Goal: Navigation & Orientation: Find specific page/section

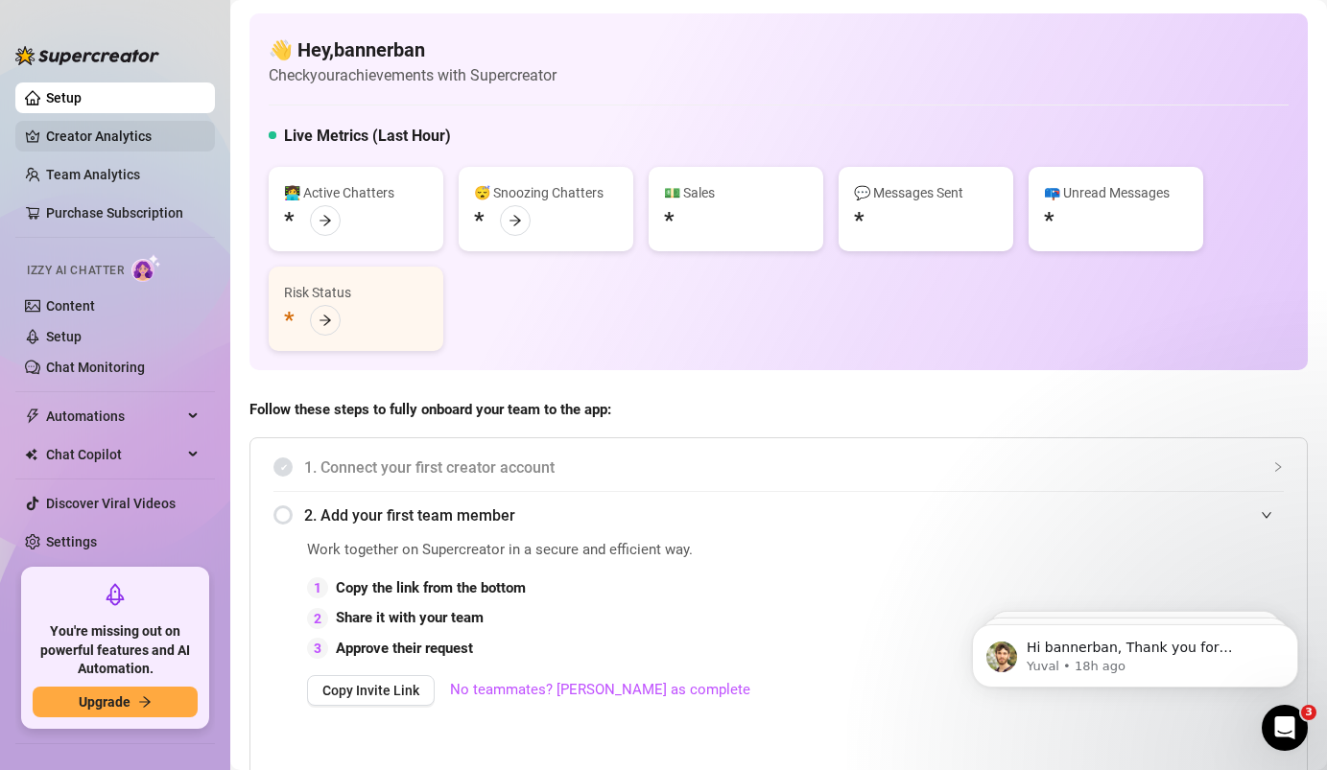
click at [74, 142] on link "Creator Analytics" at bounding box center [123, 136] width 154 height 31
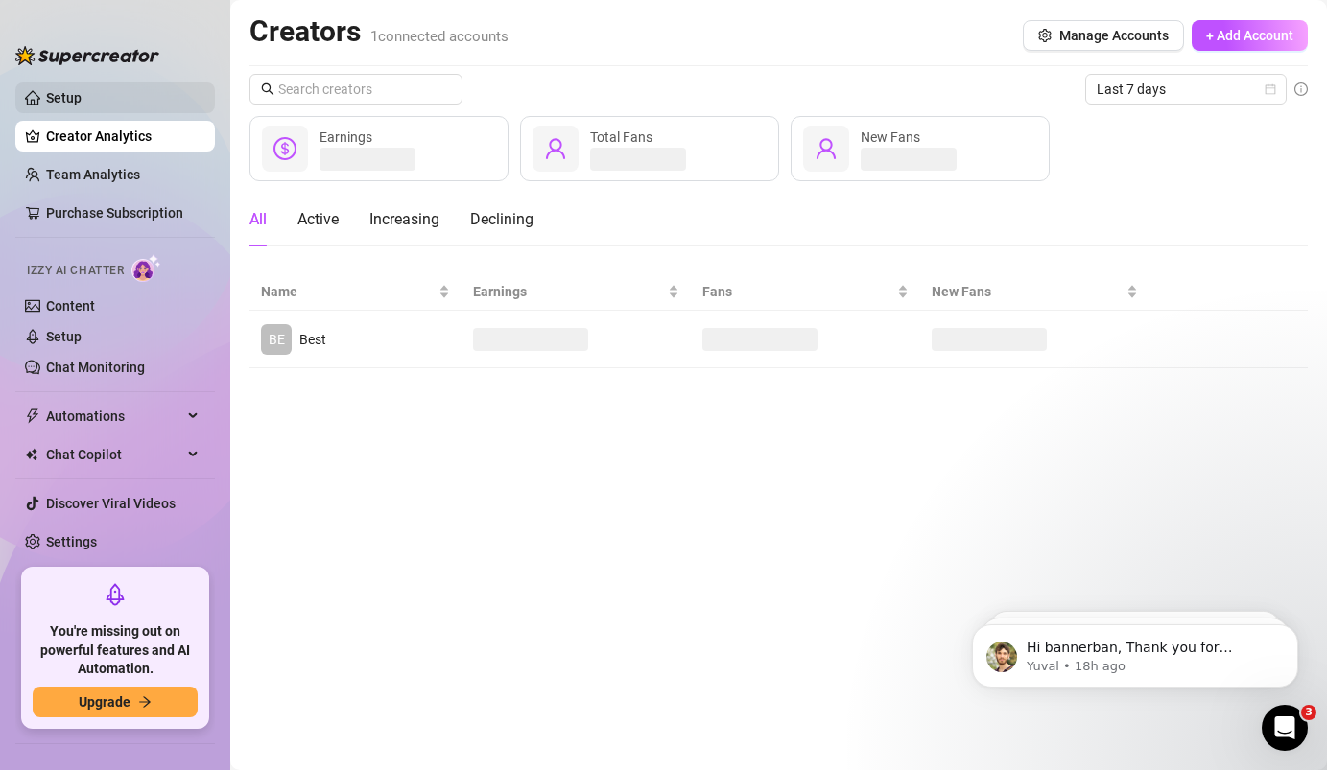
click at [80, 106] on link "Setup" at bounding box center [63, 97] width 35 height 15
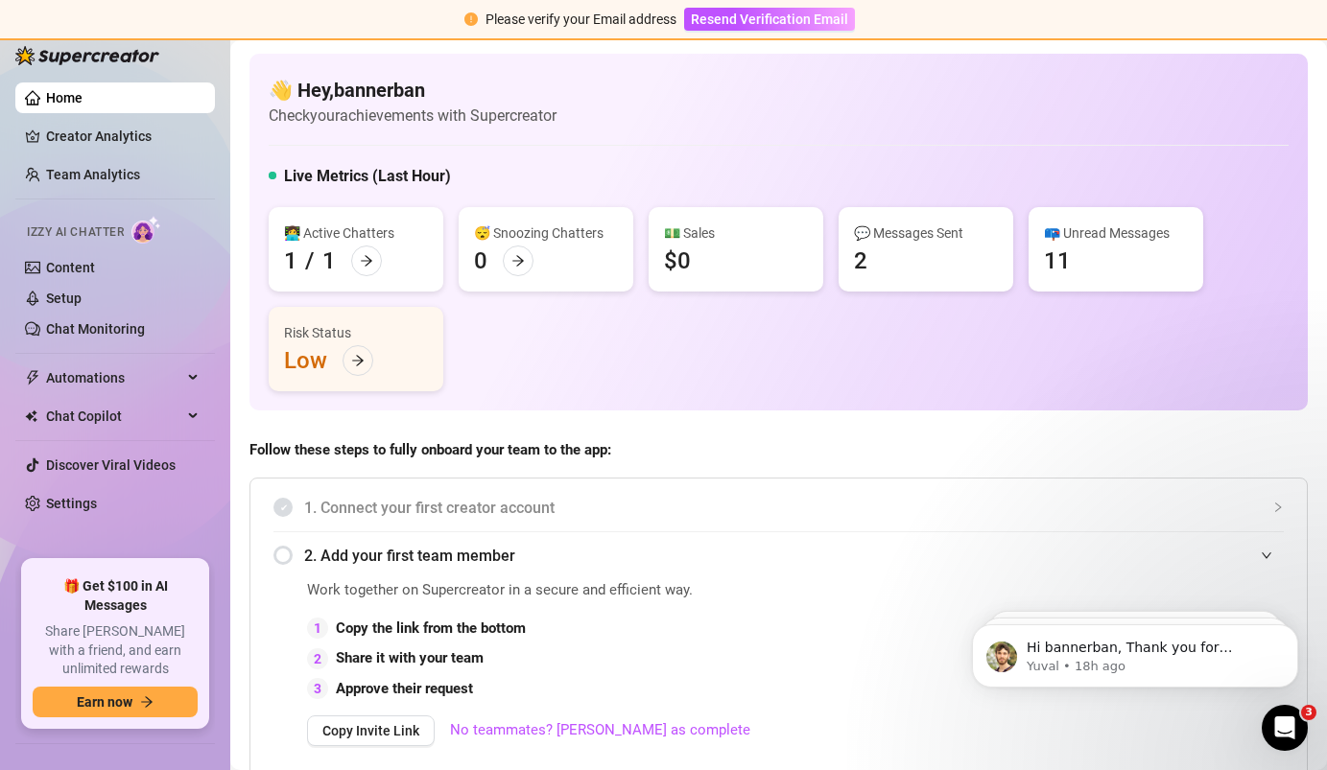
click at [779, 163] on div "👋 Hey, bannerban Check your achievements with Supercreator Live Metrics (Last H…" at bounding box center [778, 232] width 1058 height 357
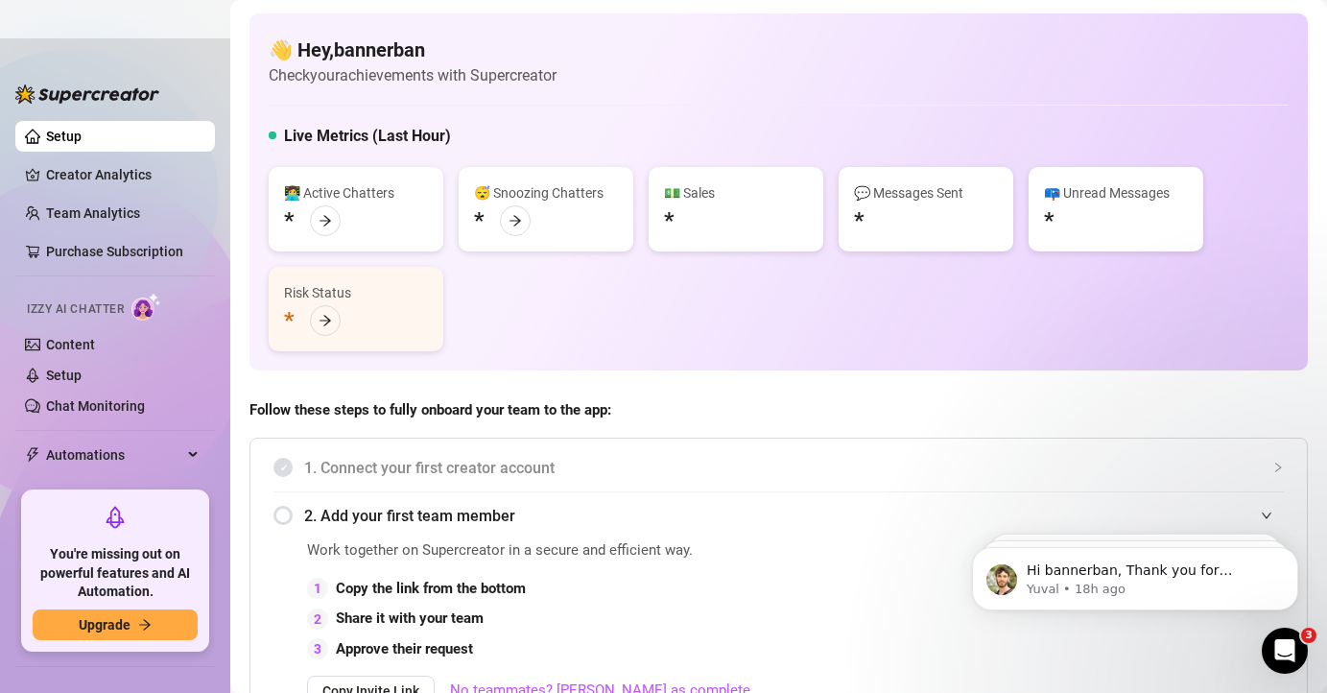
click at [92, 2] on div at bounding box center [663, 346] width 1327 height 693
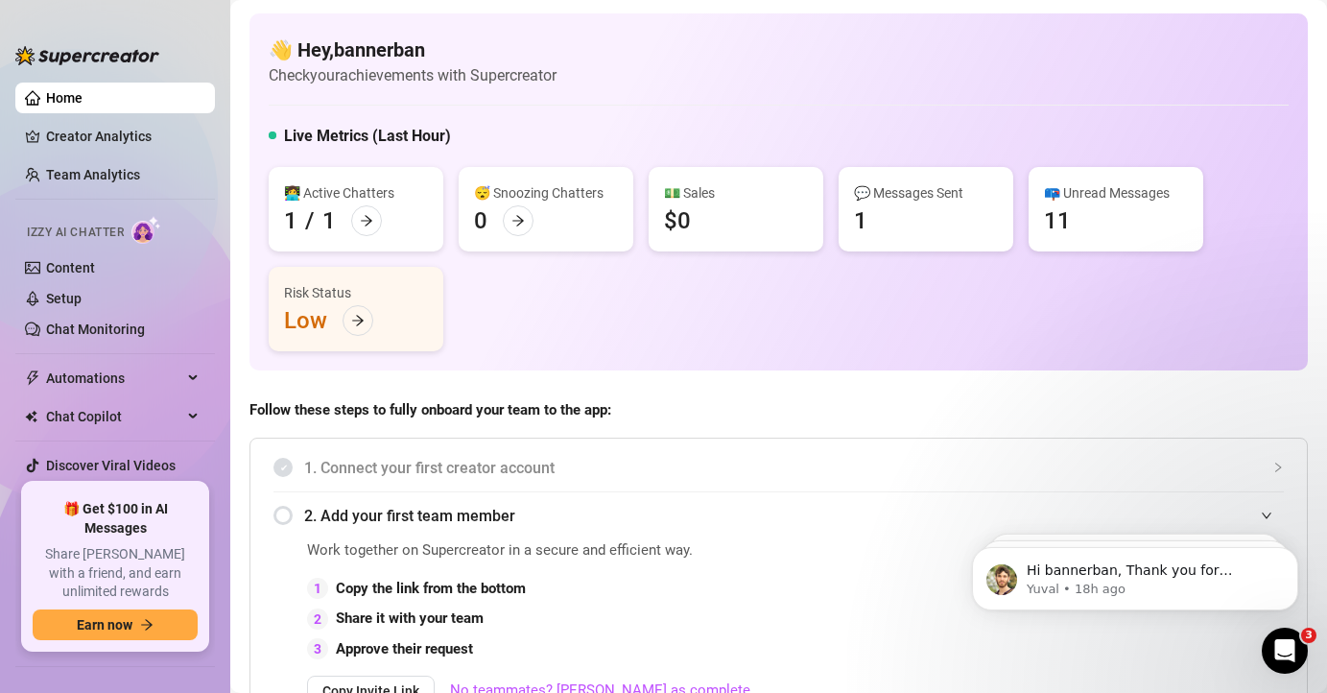
click at [526, 89] on div "👋 Hey, bannerban Check your achievements with Supercreator Live Metrics (Last H…" at bounding box center [778, 191] width 1058 height 357
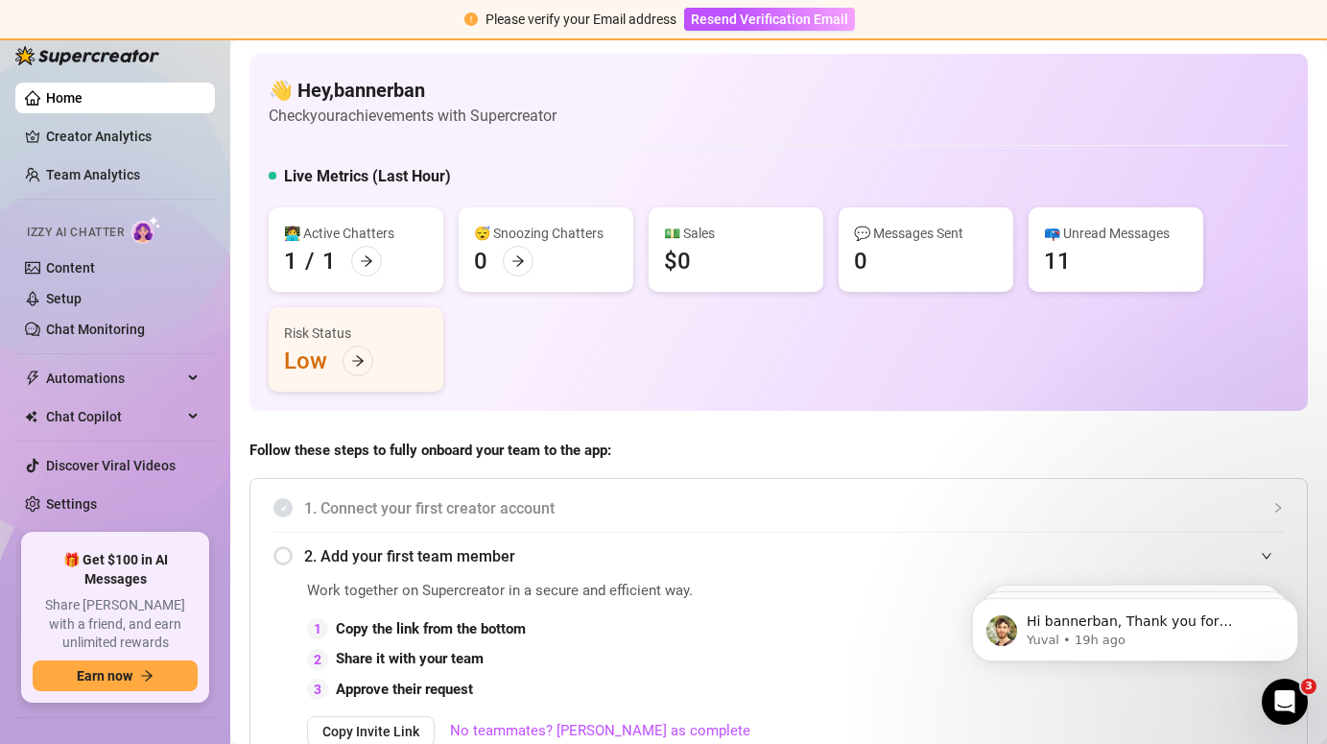
click at [1261, 557] on html "Hi bannerban, Thank you for choosing Supercreator to help grow your account! Yo…" at bounding box center [1135, 624] width 384 height 134
click at [1258, 555] on span "2. Add your first team member" at bounding box center [794, 556] width 980 height 24
